Goal: Task Accomplishment & Management: Manage account settings

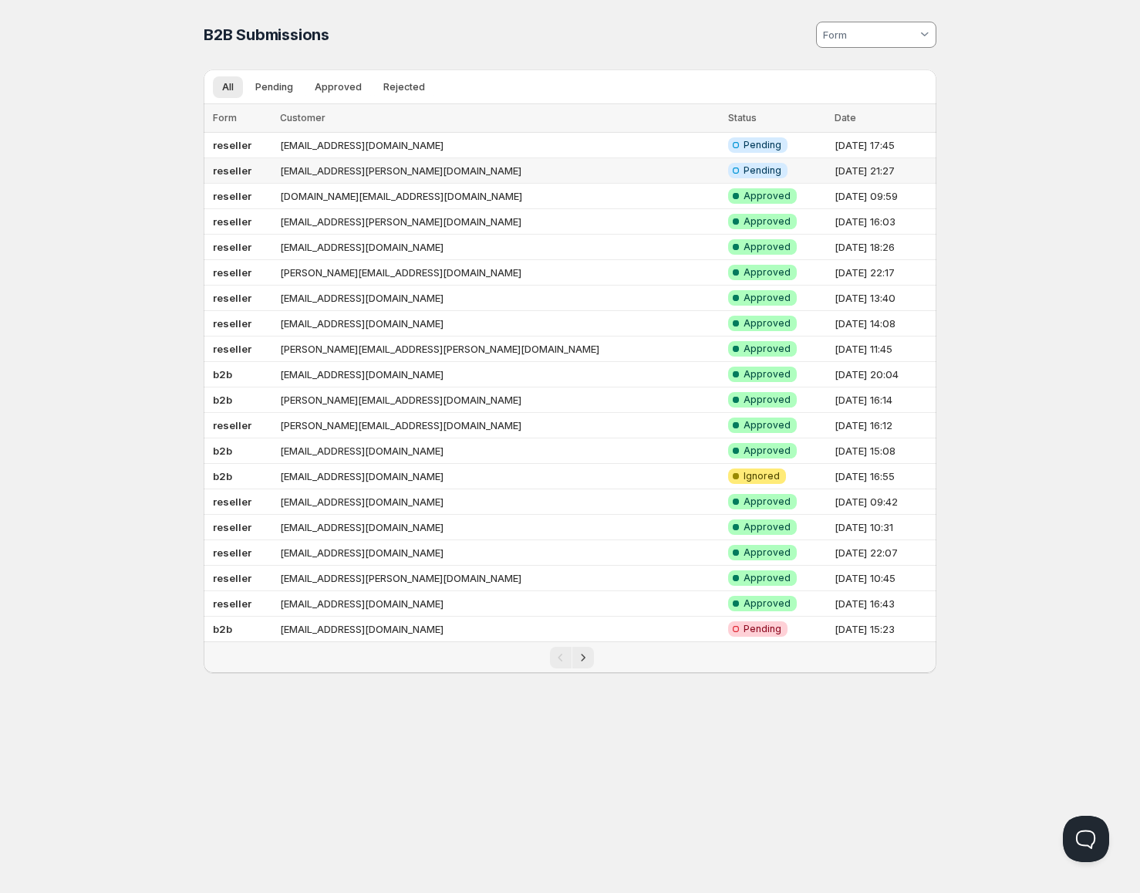
click at [273, 171] on td "reseller" at bounding box center [240, 170] width 72 height 25
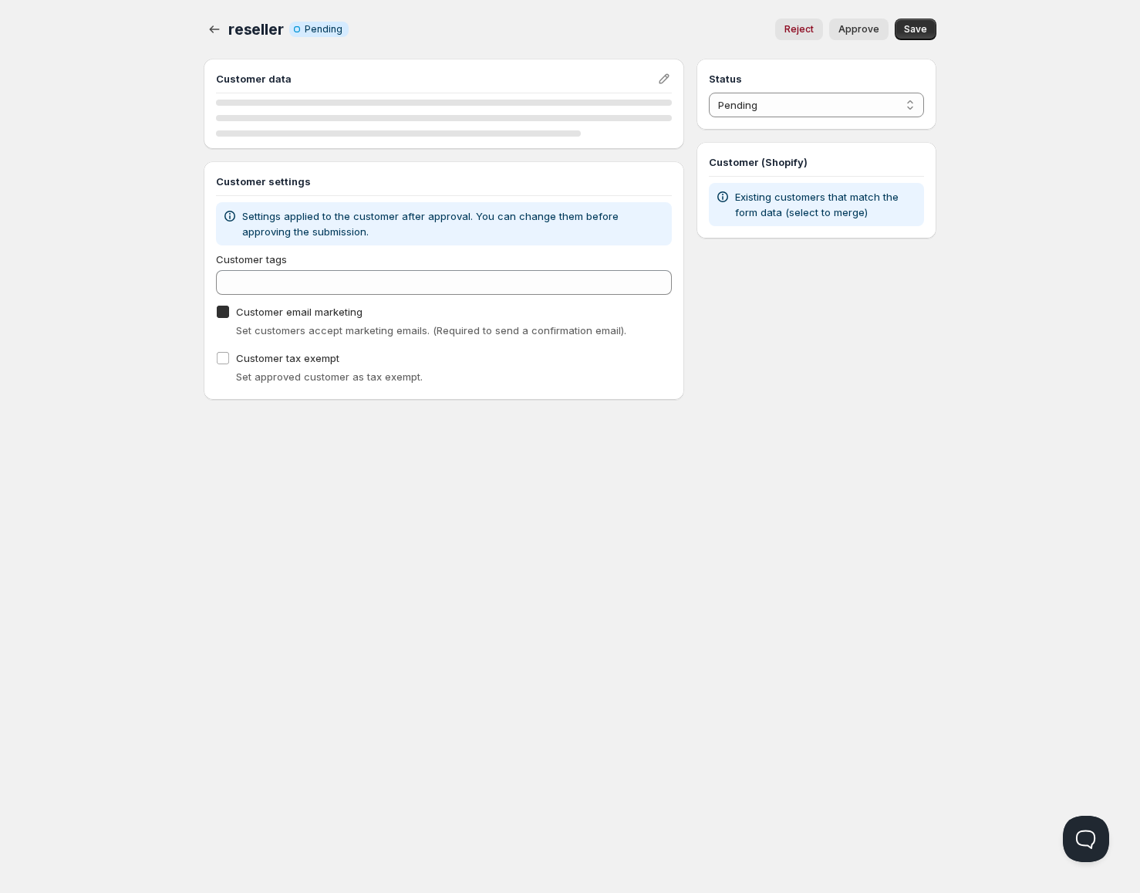
checkbox input "true"
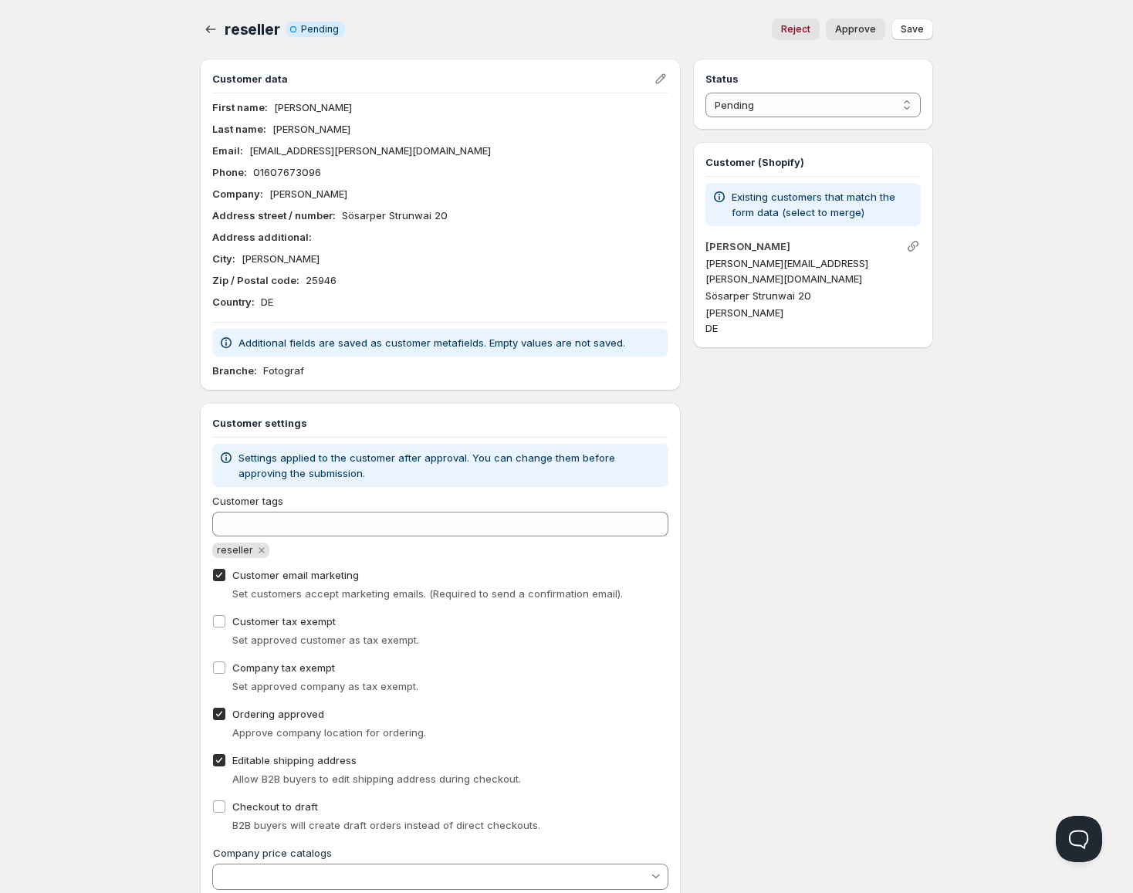
click at [863, 33] on span "Approve" at bounding box center [855, 29] width 41 height 12
select select "1"
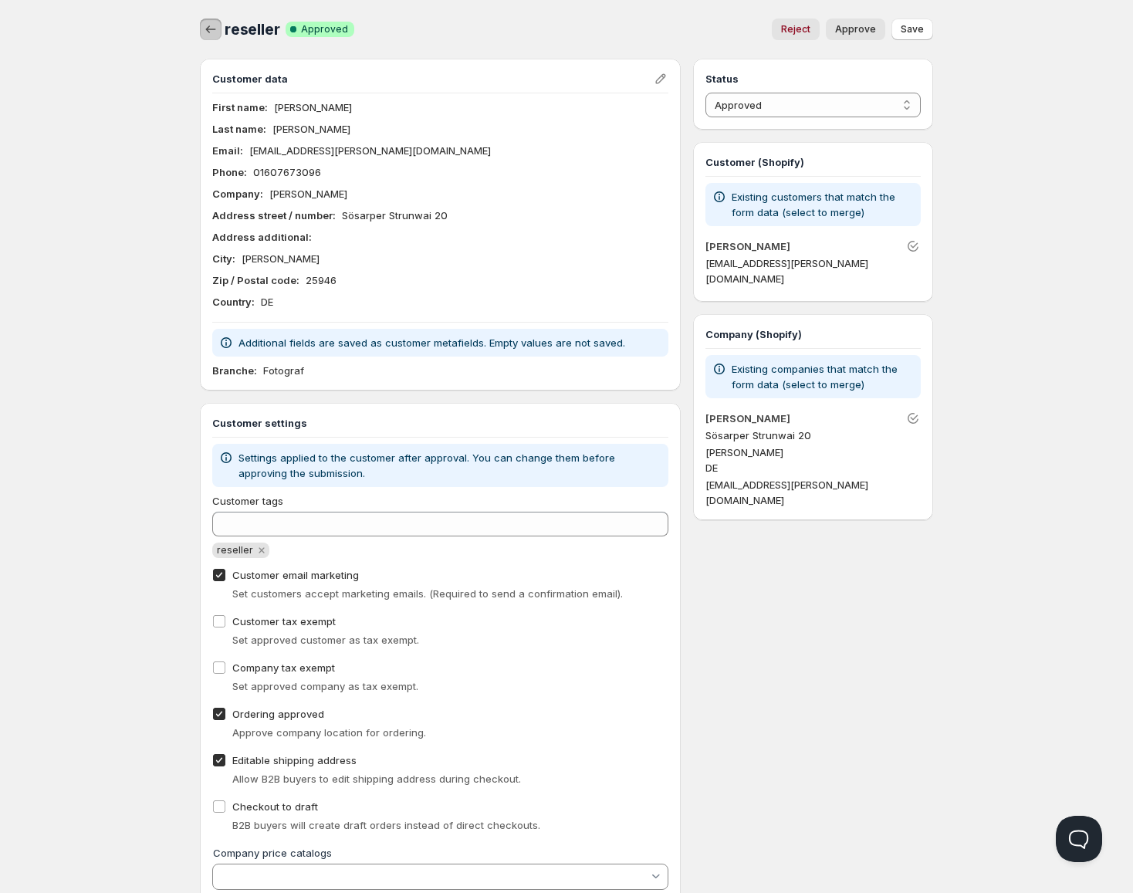
click at [212, 33] on icon "button" at bounding box center [210, 29] width 15 height 15
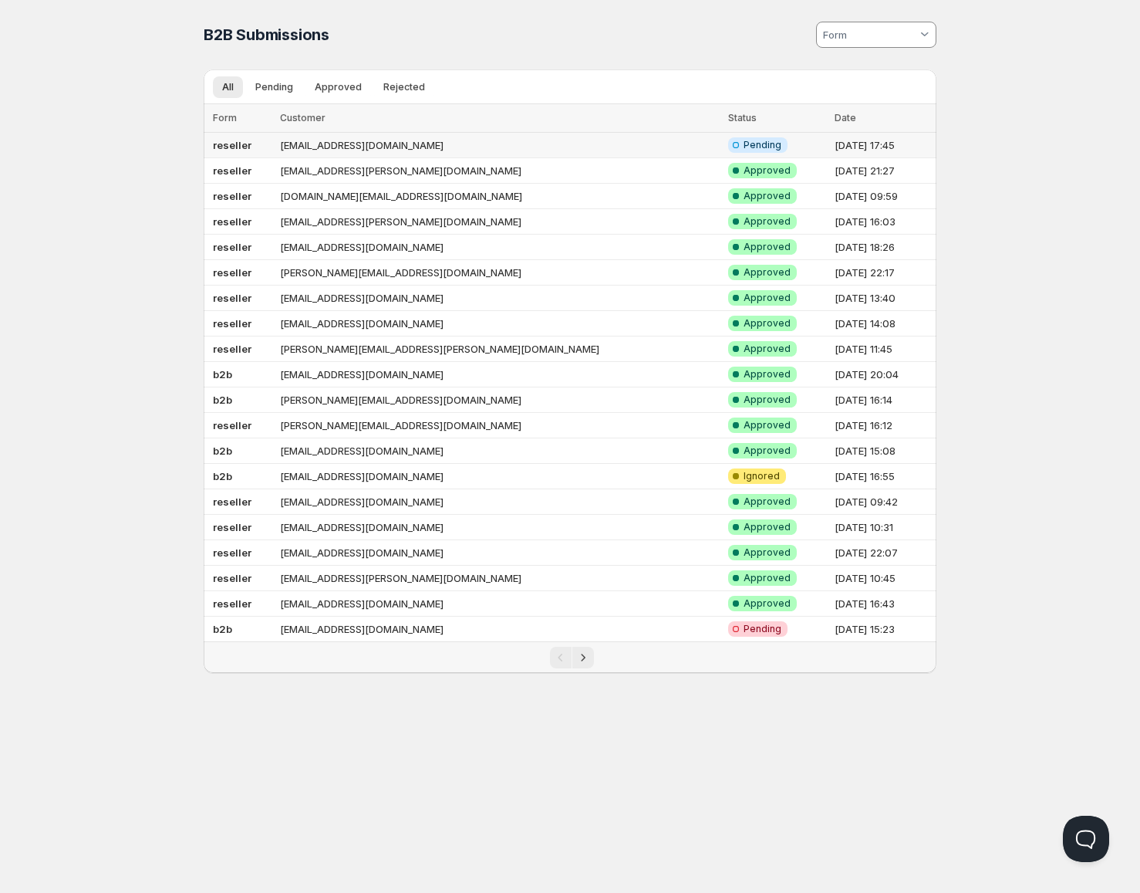
click at [256, 150] on td "reseller" at bounding box center [240, 145] width 72 height 25
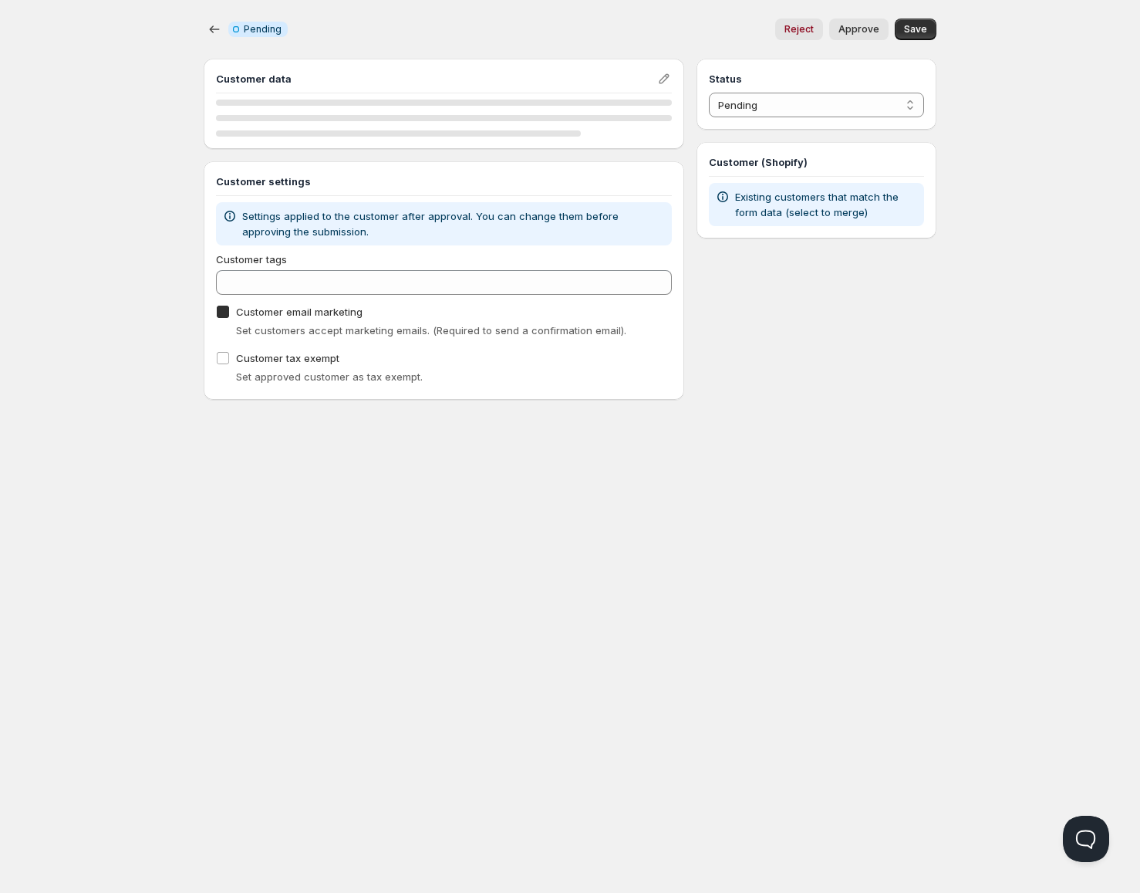
checkbox input "true"
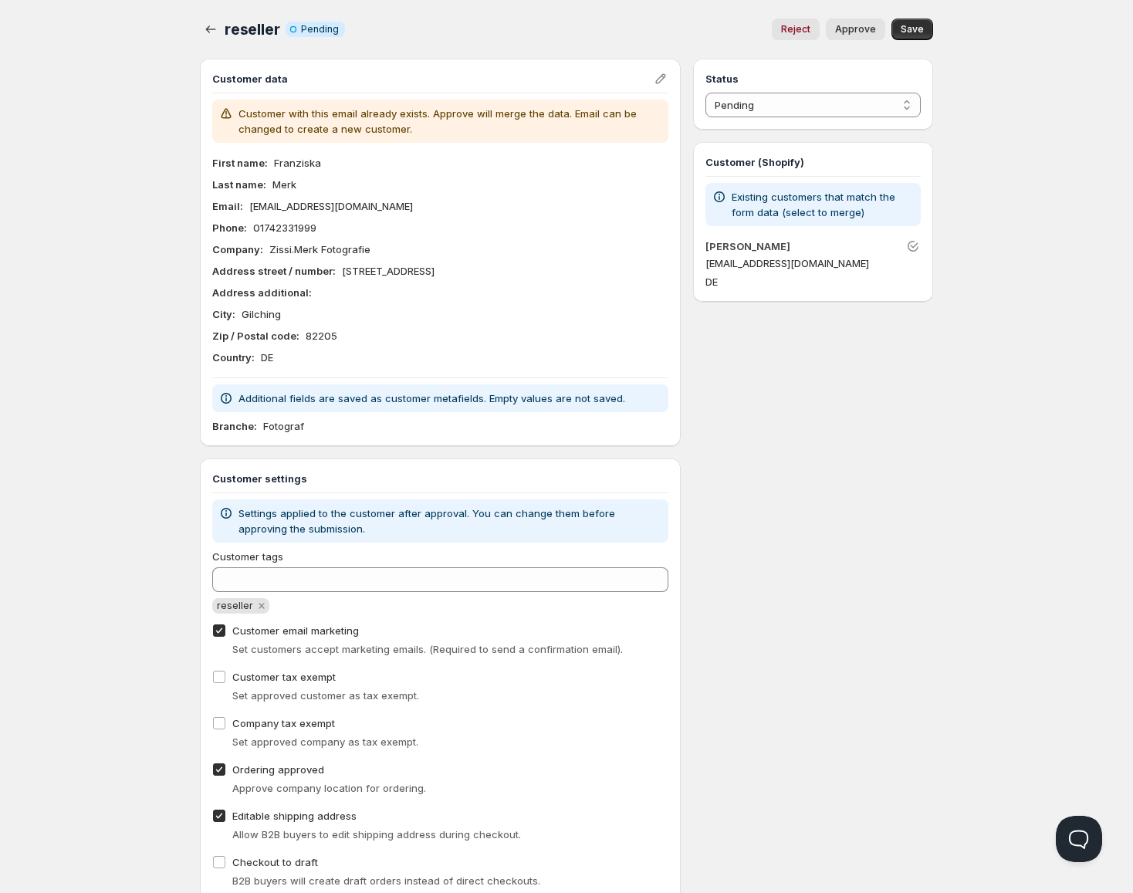
click at [861, 25] on span "Approve" at bounding box center [855, 29] width 41 height 12
select select "1"
